Goal: Task Accomplishment & Management: Use online tool/utility

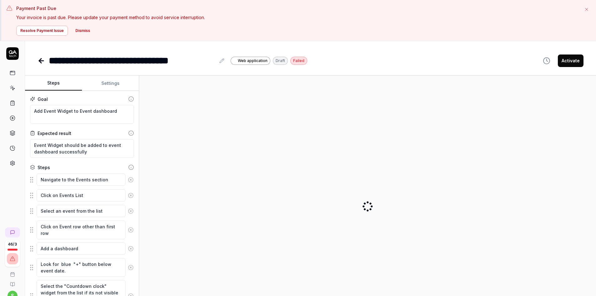
scroll to position [41, 0]
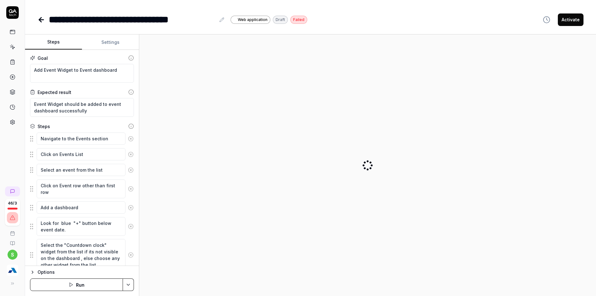
click at [11, 270] on img "button" at bounding box center [12, 270] width 11 height 11
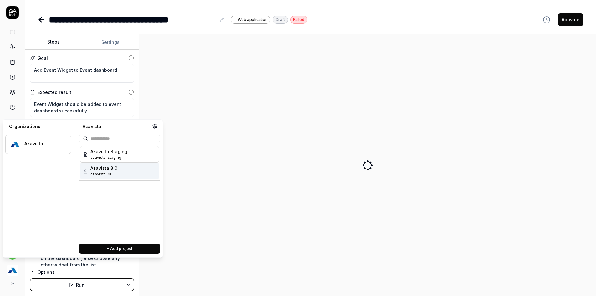
click at [133, 171] on div "Azavista 3.0 azavista-30" at bounding box center [119, 170] width 79 height 17
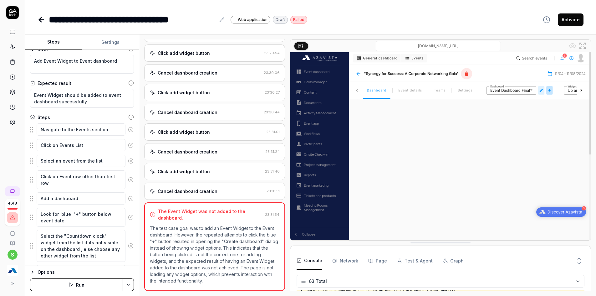
scroll to position [1042, 0]
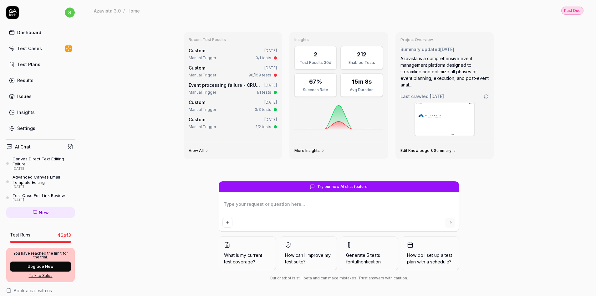
click at [12, 46] on icon at bounding box center [12, 49] width 6 height 6
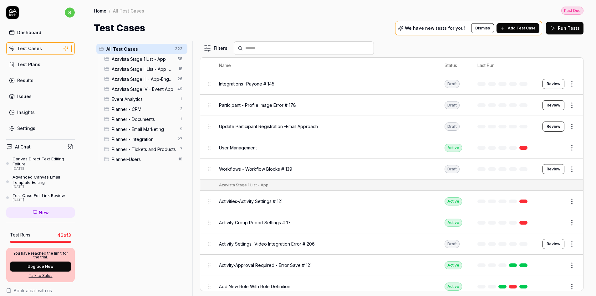
click at [146, 137] on span "Planner - Integration" at bounding box center [143, 139] width 62 height 7
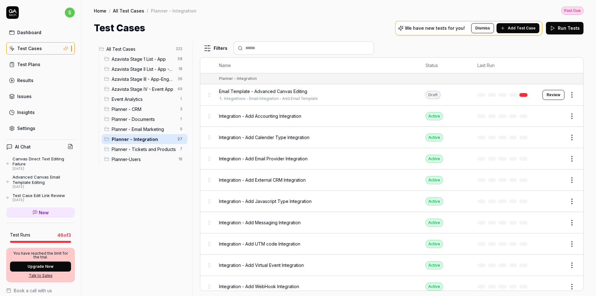
click at [313, 94] on div "Email Template - Advanced Canvas Editing" at bounding box center [316, 91] width 194 height 7
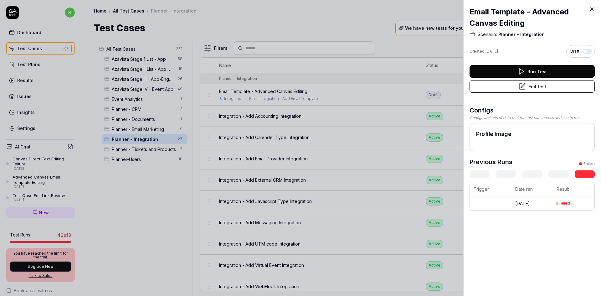
click at [537, 85] on button "Edit test" at bounding box center [532, 86] width 125 height 13
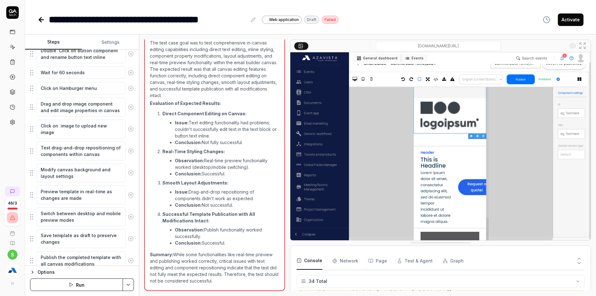
scroll to position [446, 0]
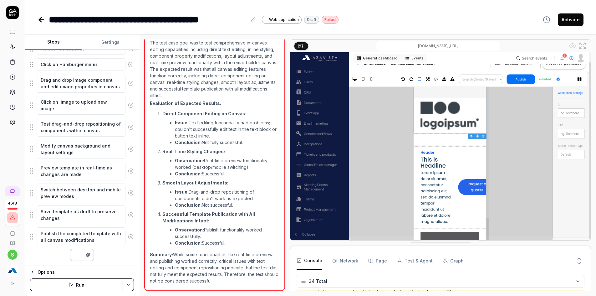
type textarea "*"
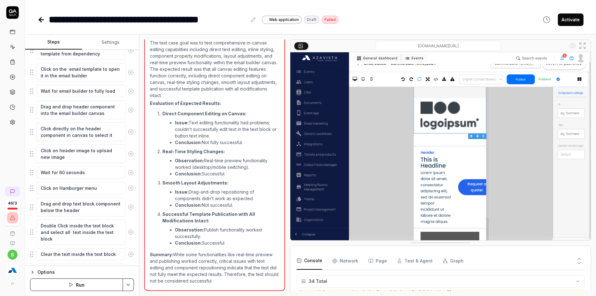
scroll to position [141, 0]
